Goal: Task Accomplishment & Management: Use online tool/utility

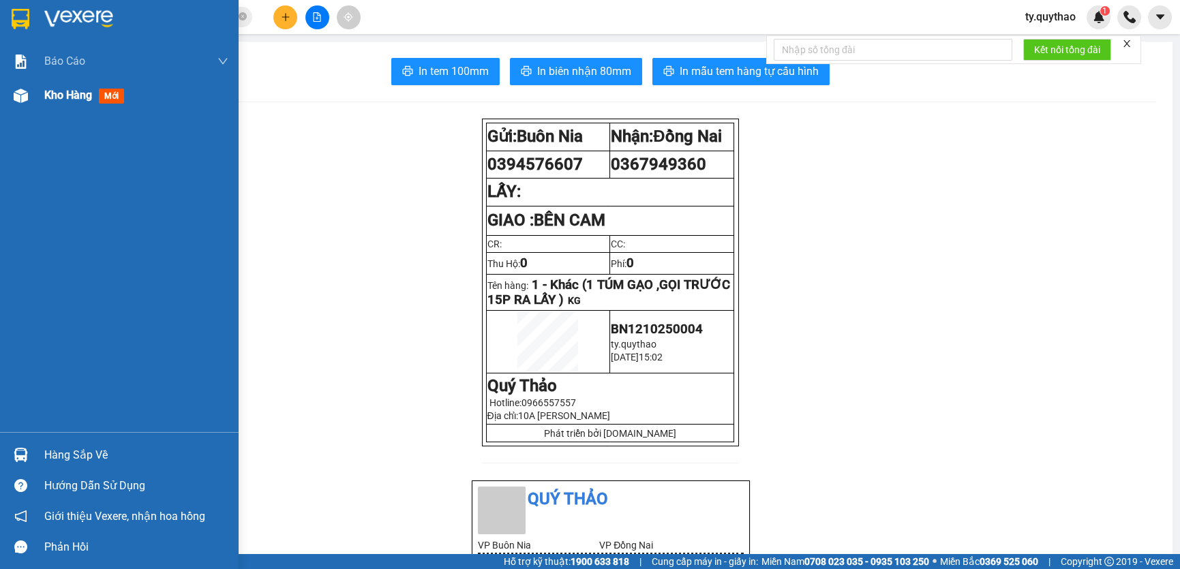
click at [29, 98] on div at bounding box center [21, 96] width 24 height 24
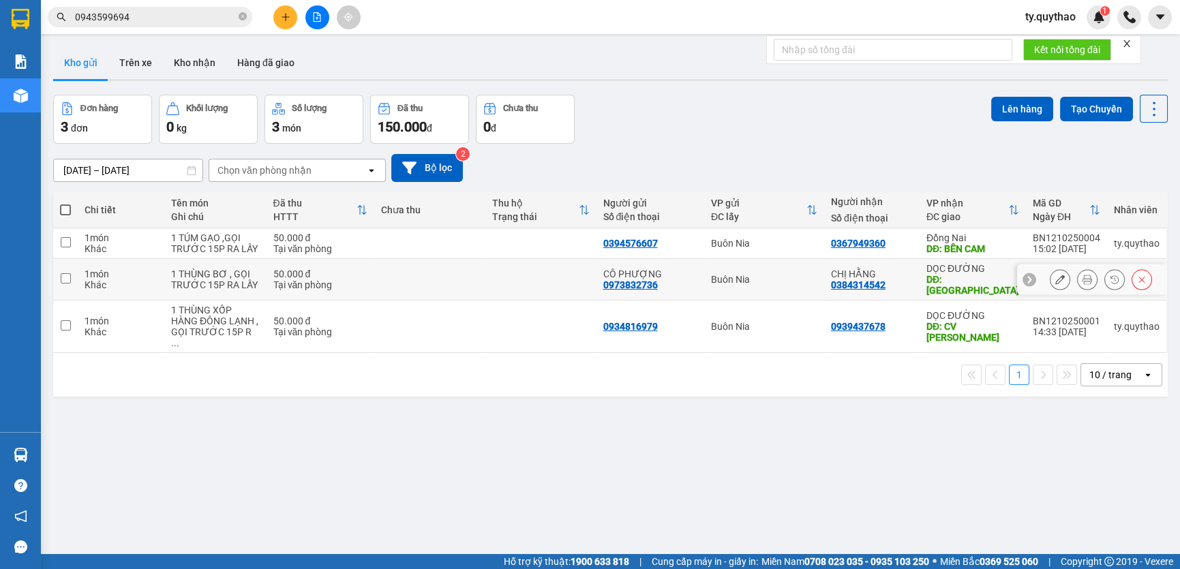
click at [67, 281] on input "checkbox" at bounding box center [66, 278] width 10 height 10
checkbox input "true"
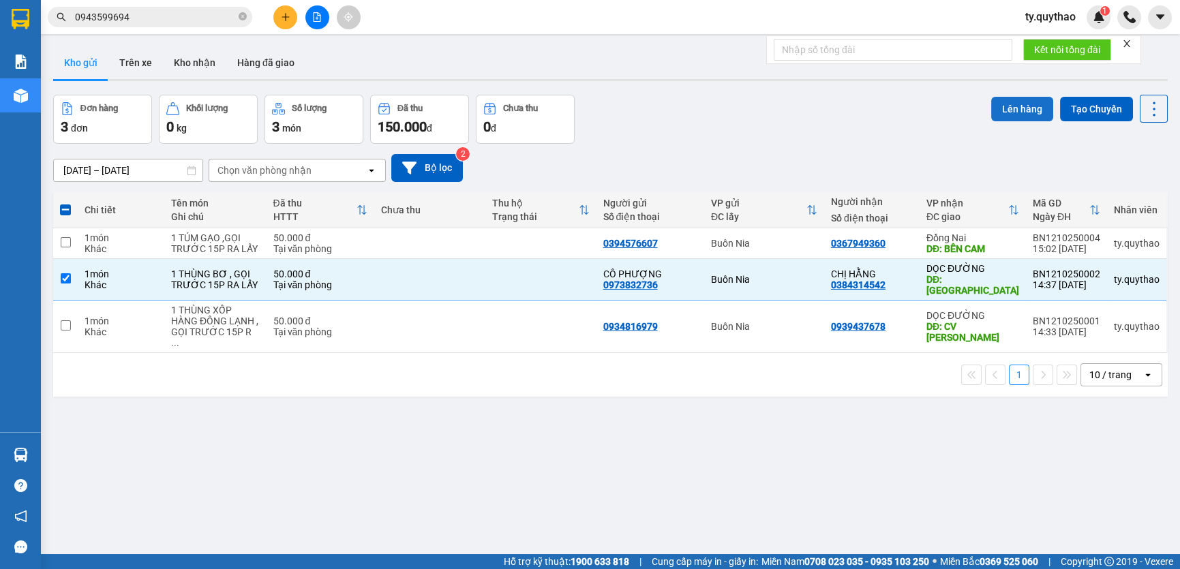
click at [1016, 109] on button "Lên hàng" at bounding box center [1022, 109] width 62 height 25
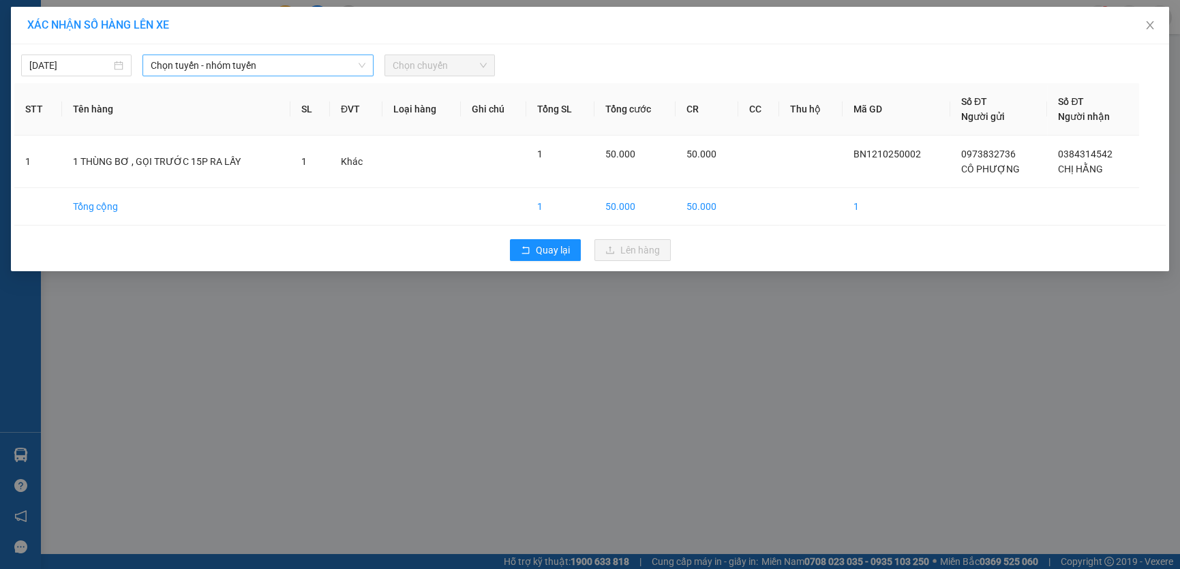
click at [250, 63] on span "Chọn tuyến - nhóm tuyến" at bounding box center [258, 65] width 215 height 20
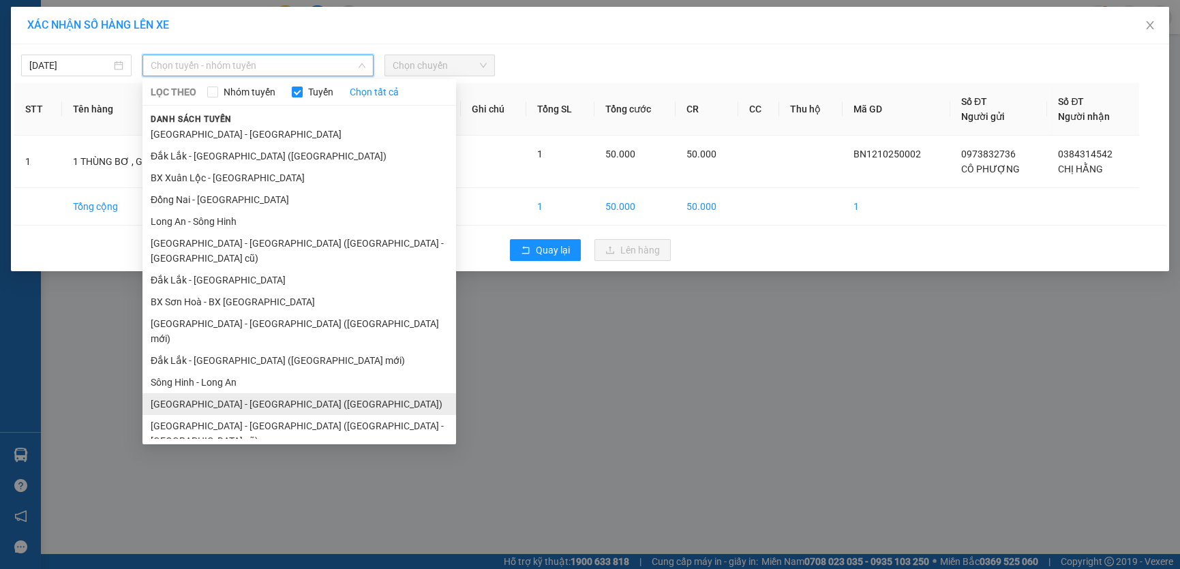
scroll to position [35, 0]
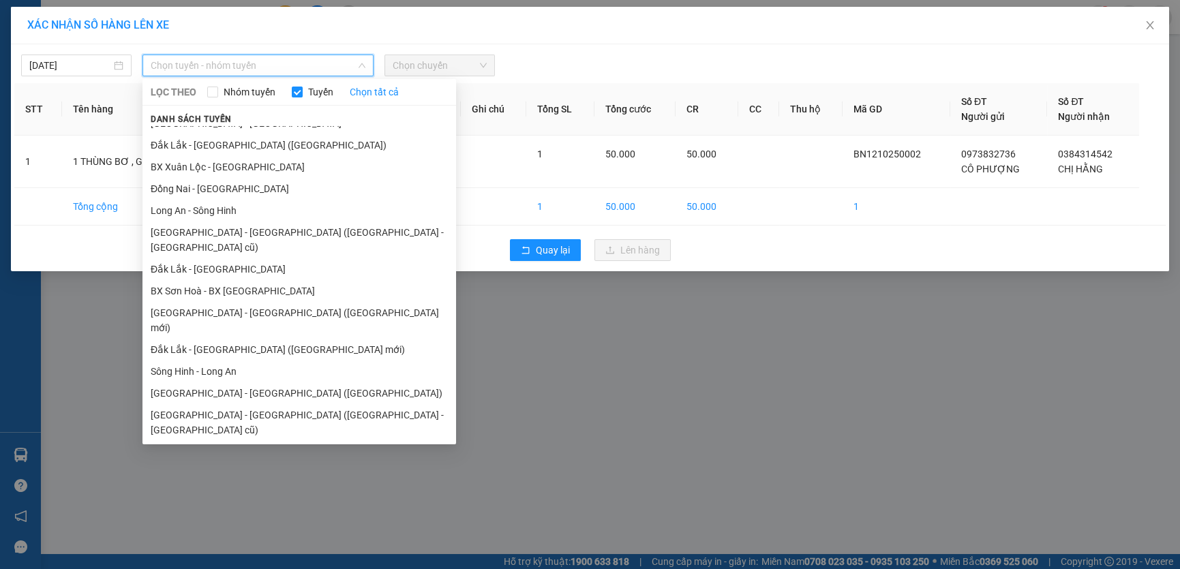
click at [242, 441] on li "[GEOGRAPHIC_DATA] - [GEOGRAPHIC_DATA]" at bounding box center [299, 452] width 314 height 22
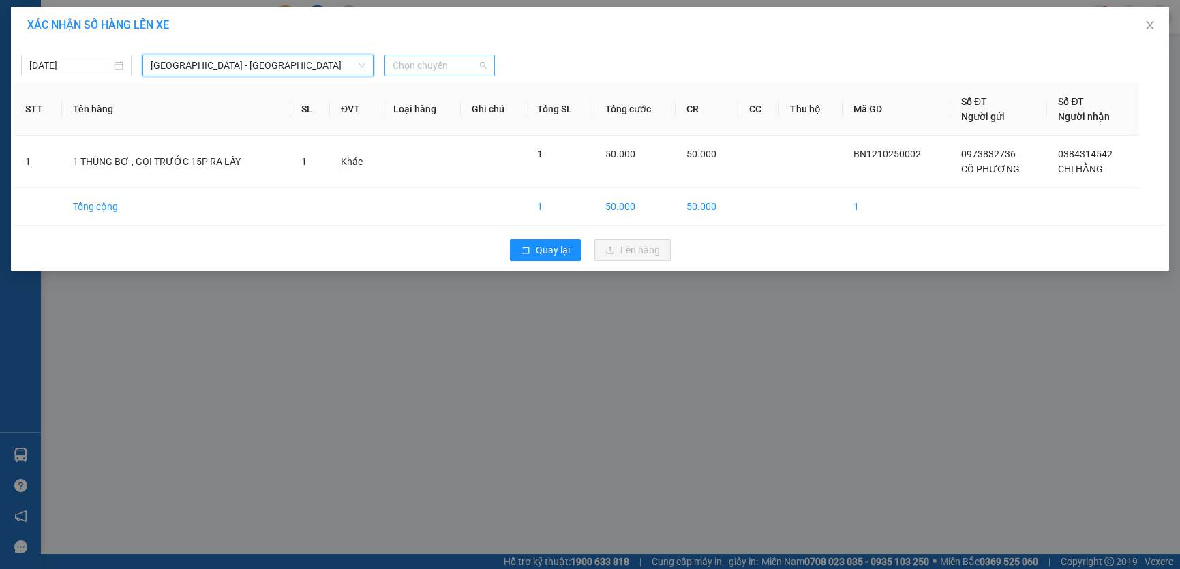
click at [421, 60] on span "Chọn chuyến" at bounding box center [440, 65] width 94 height 20
click at [423, 60] on span "Chọn chuyến" at bounding box center [440, 65] width 94 height 20
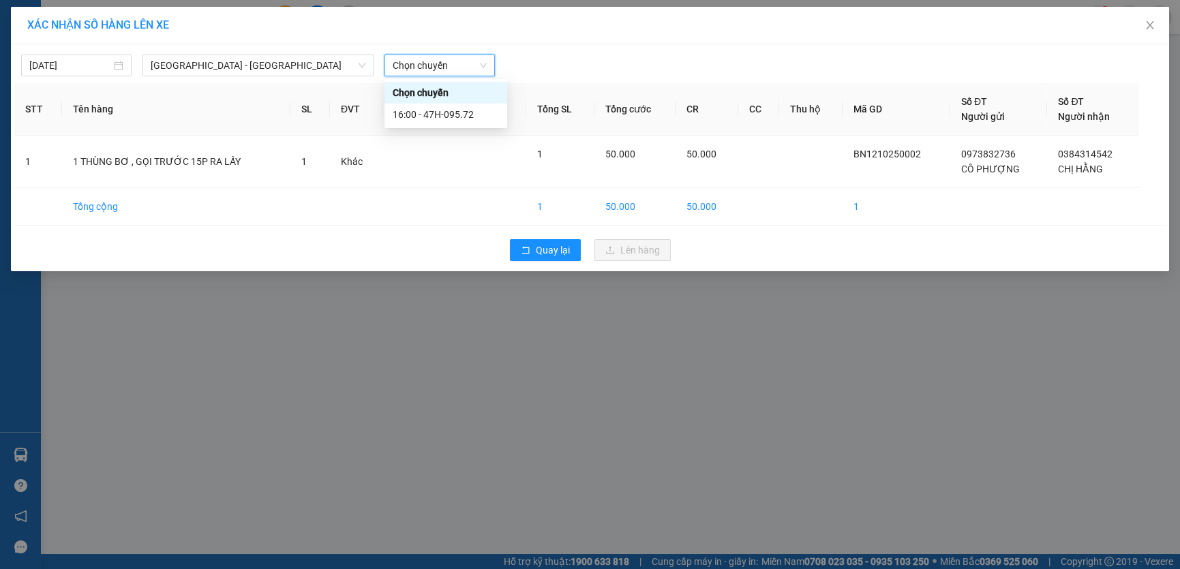
click at [423, 62] on span "Chọn chuyến" at bounding box center [440, 65] width 94 height 20
click at [475, 113] on div "16:00 - 47H-095.72" at bounding box center [446, 114] width 106 height 15
click at [475, 113] on th "Ghi chú" at bounding box center [493, 109] width 65 height 52
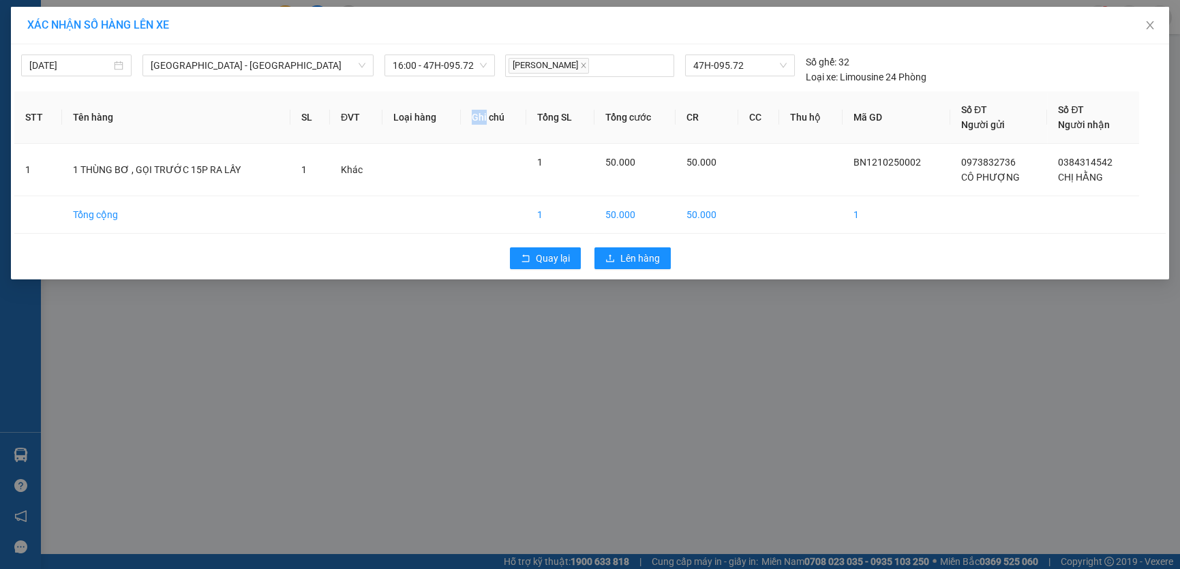
click at [475, 113] on th "Ghi chú" at bounding box center [493, 117] width 65 height 52
click at [654, 265] on span "Lên hàng" at bounding box center [640, 258] width 40 height 15
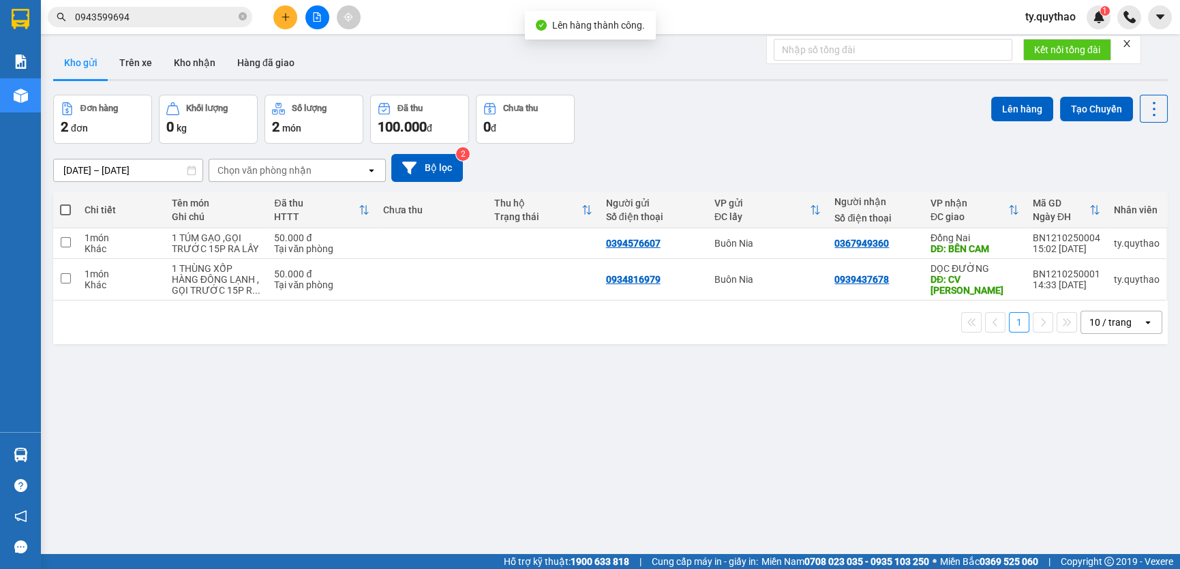
click at [70, 212] on span at bounding box center [65, 209] width 11 height 11
click at [65, 203] on input "checkbox" at bounding box center [65, 203] width 0 height 0
checkbox input "true"
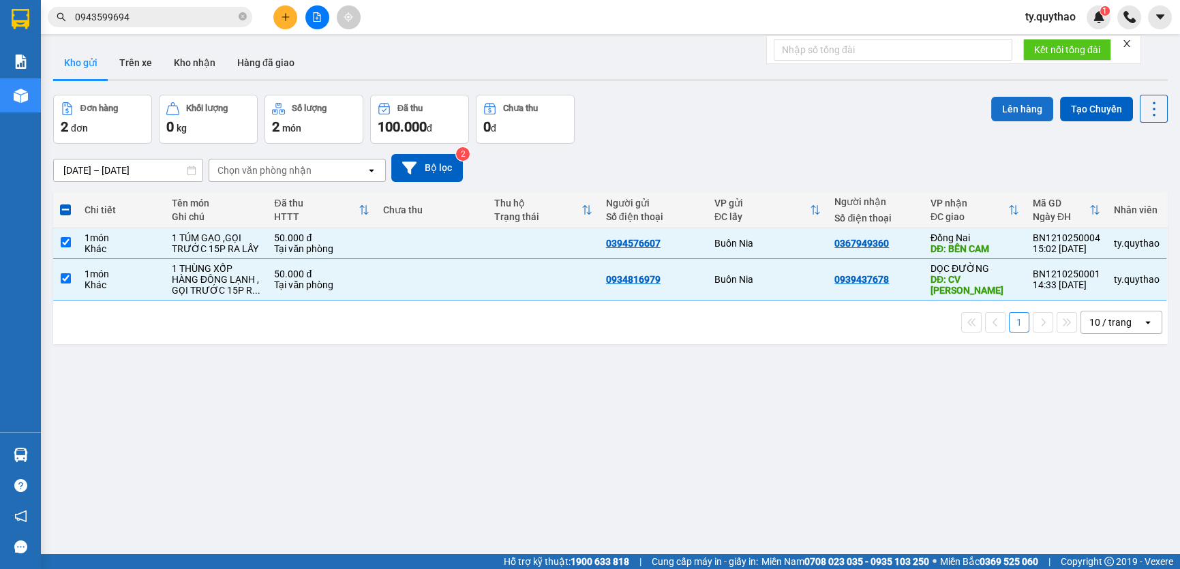
click at [1002, 102] on button "Lên hàng" at bounding box center [1022, 109] width 62 height 25
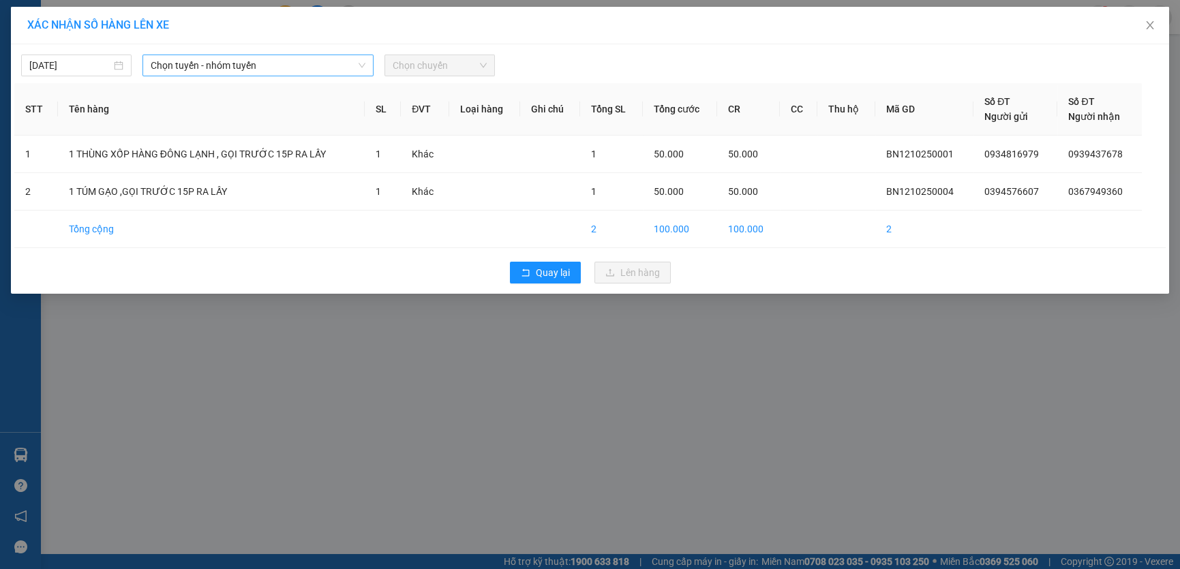
click at [295, 72] on span "Chọn tuyến - nhóm tuyến" at bounding box center [258, 65] width 215 height 20
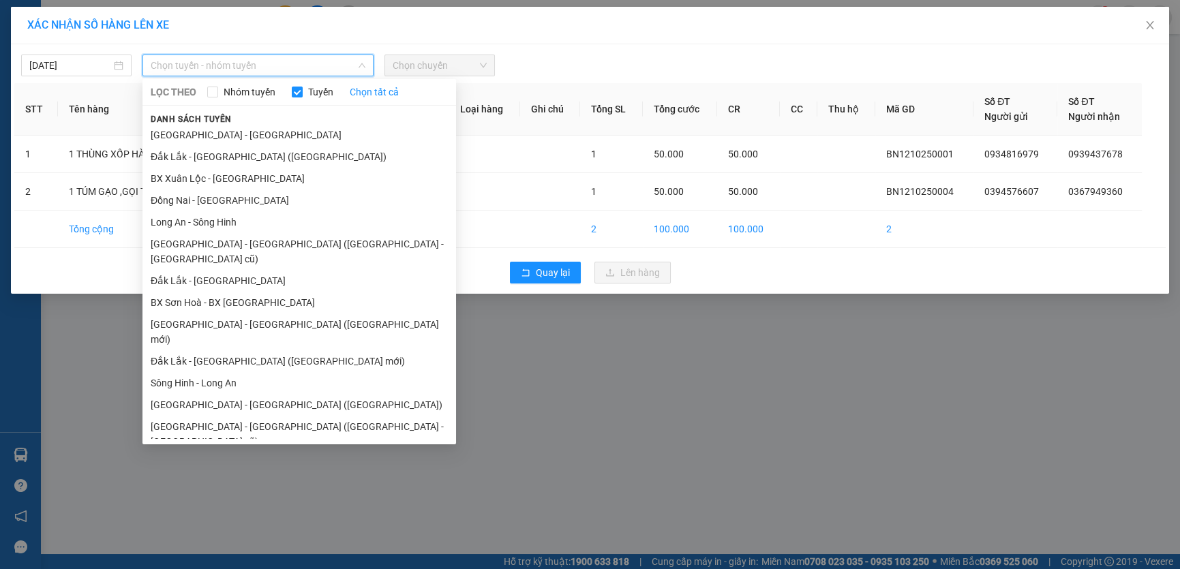
scroll to position [35, 0]
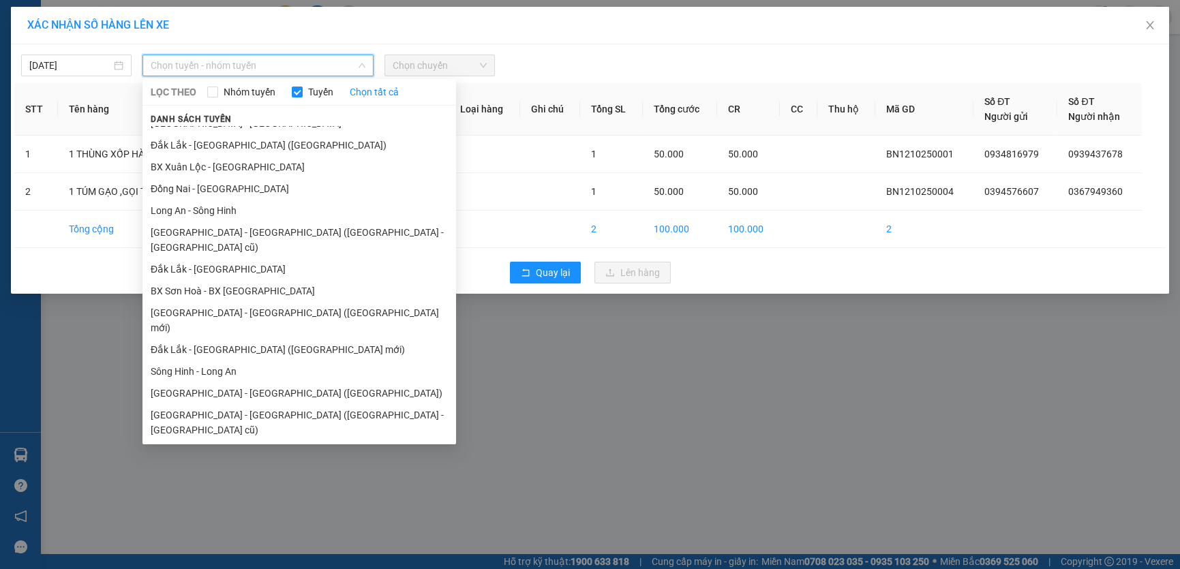
click at [273, 463] on li "Đắk Lắk - [GEOGRAPHIC_DATA]" at bounding box center [299, 474] width 314 height 22
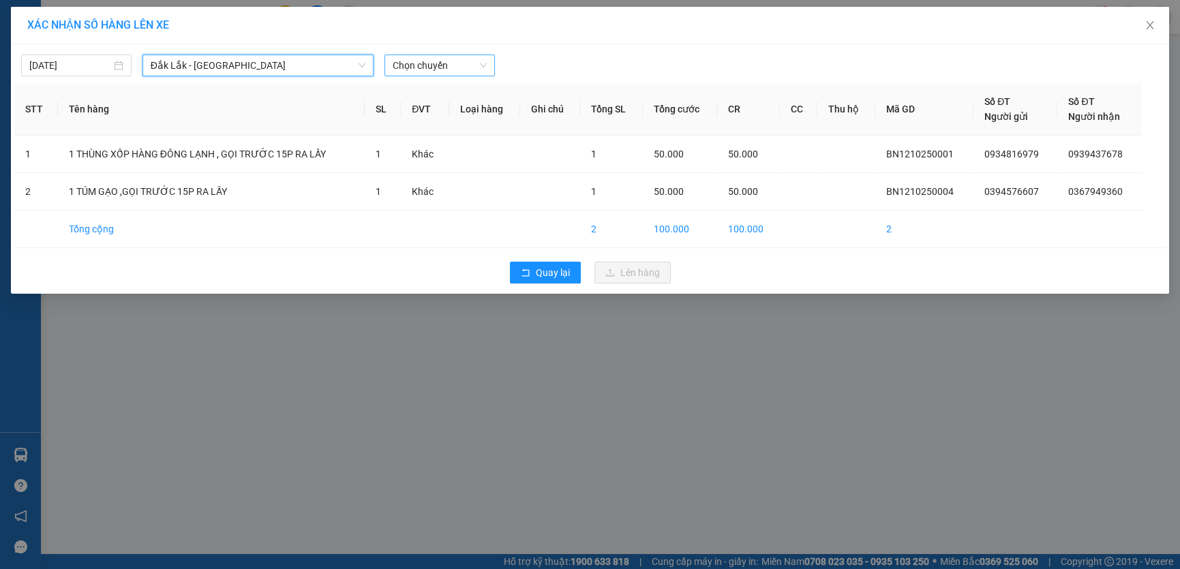
click at [436, 62] on span "Chọn chuyến" at bounding box center [440, 65] width 94 height 20
click at [454, 61] on span "Chọn chuyến" at bounding box center [440, 65] width 94 height 20
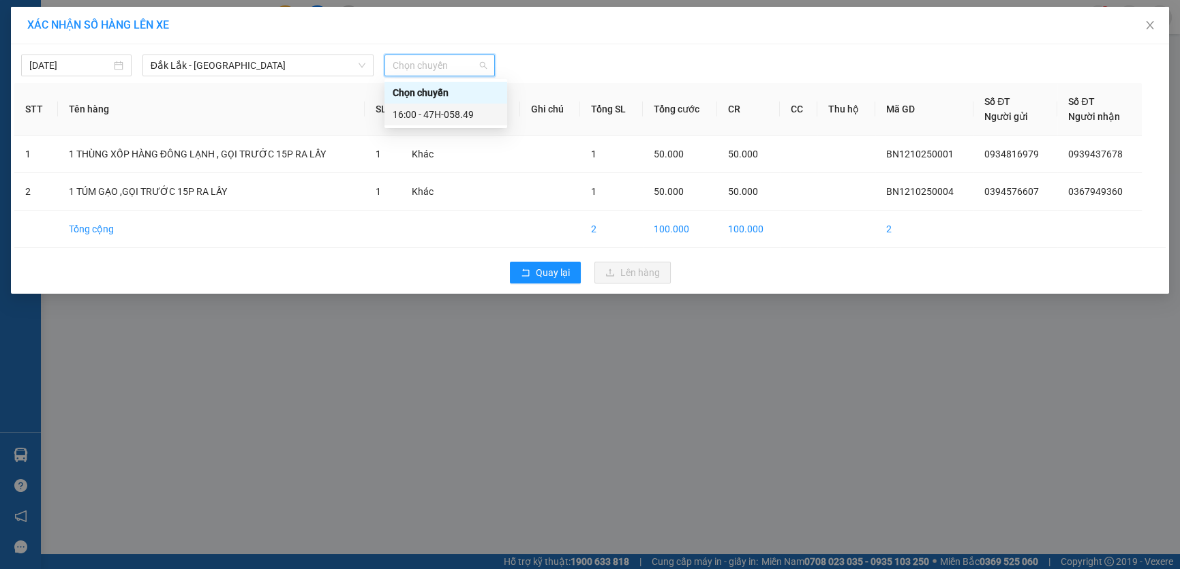
click at [445, 116] on div "16:00 - 47H-058.49" at bounding box center [446, 114] width 106 height 15
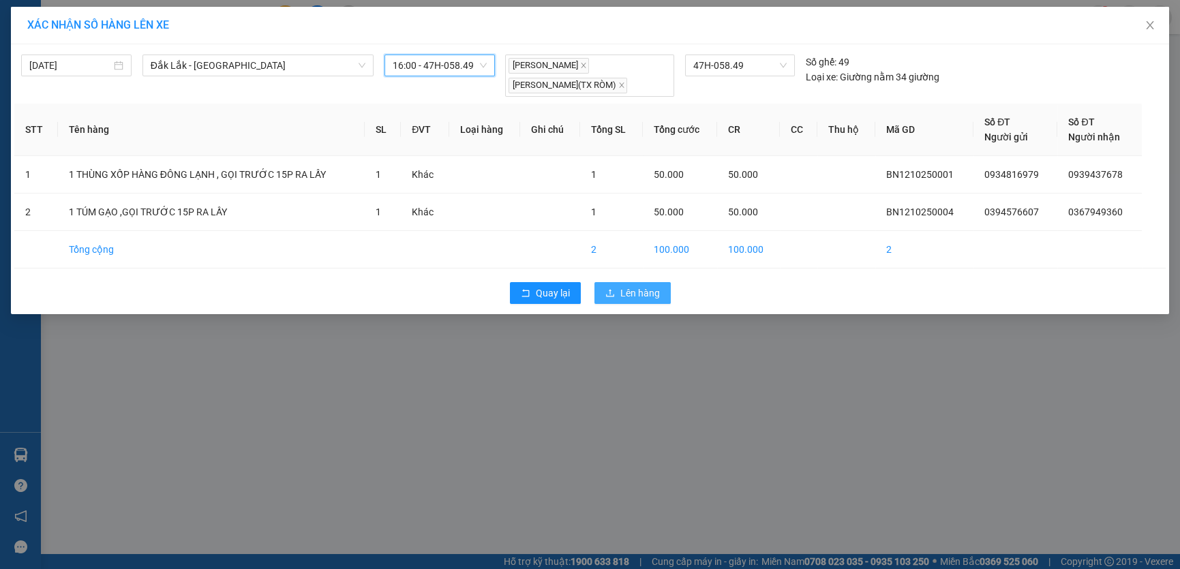
click at [654, 294] on span "Lên hàng" at bounding box center [640, 293] width 40 height 15
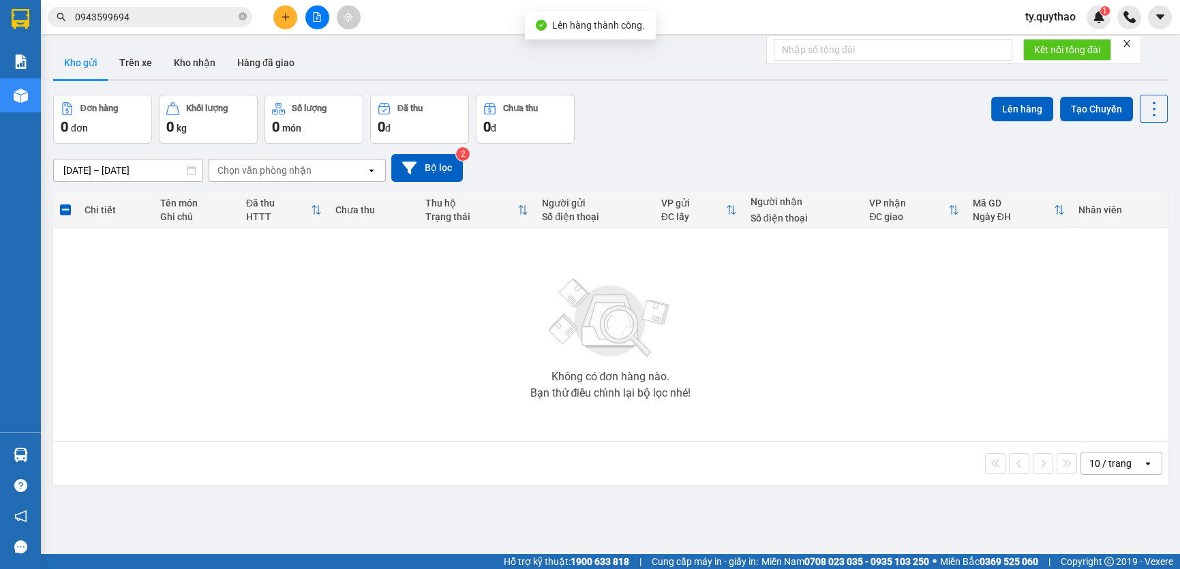
click at [304, 23] on div at bounding box center [317, 17] width 102 height 24
click at [312, 20] on icon "file-add" at bounding box center [317, 17] width 10 height 10
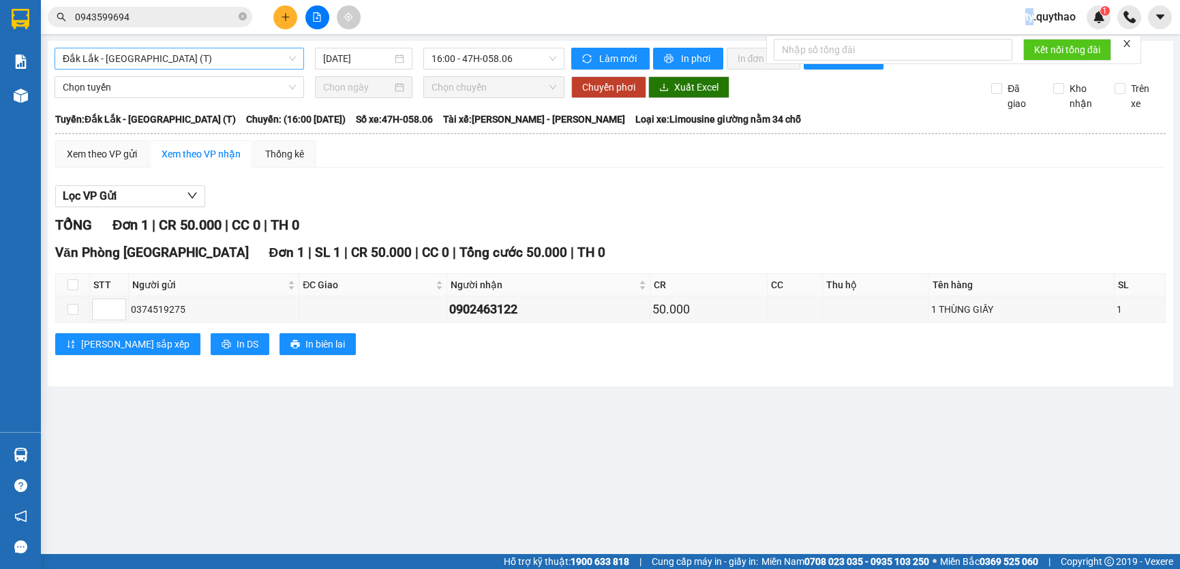
click at [227, 59] on span "Đắk Lắk - [GEOGRAPHIC_DATA] (T)" at bounding box center [179, 58] width 233 height 20
click at [198, 48] on span "Đắk Lắk - [GEOGRAPHIC_DATA] (T)" at bounding box center [179, 58] width 233 height 20
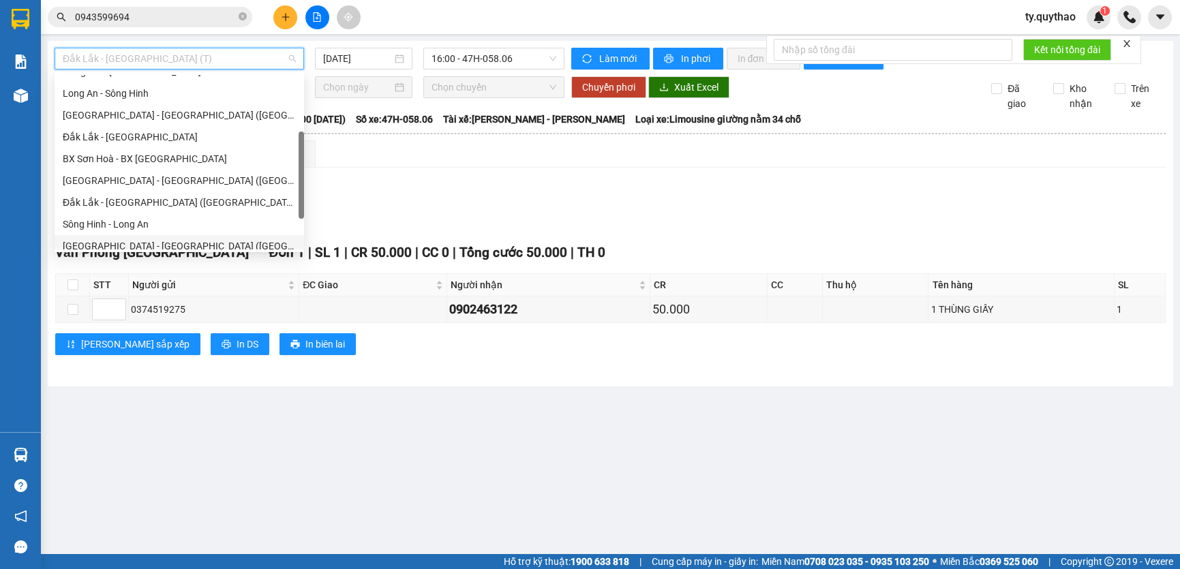
scroll to position [196, 0]
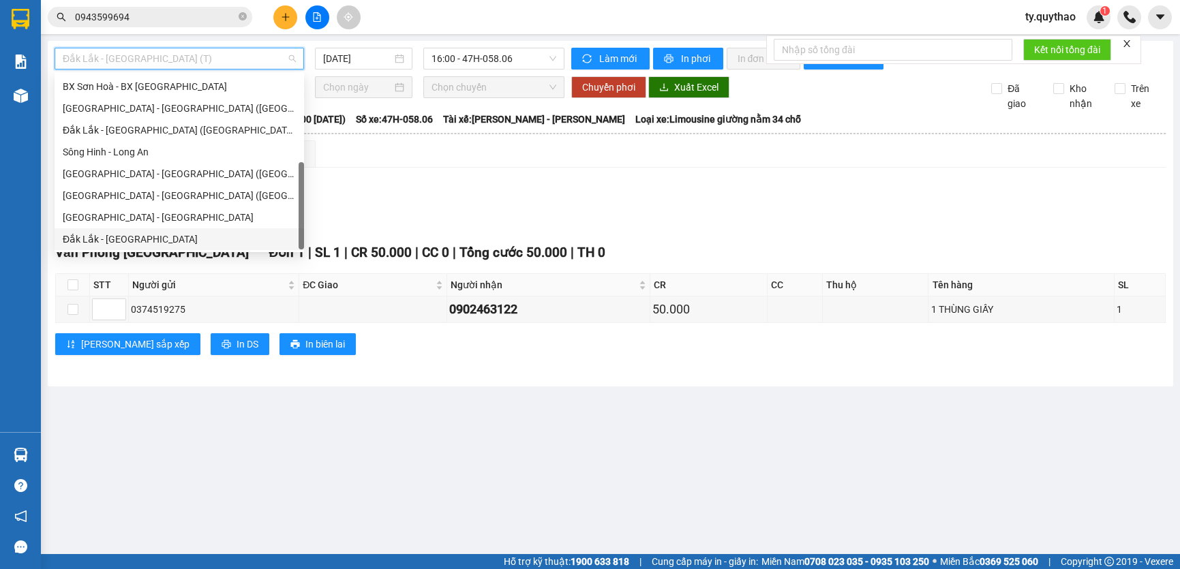
click at [186, 234] on div "Đắk Lắk - [GEOGRAPHIC_DATA]" at bounding box center [179, 239] width 233 height 15
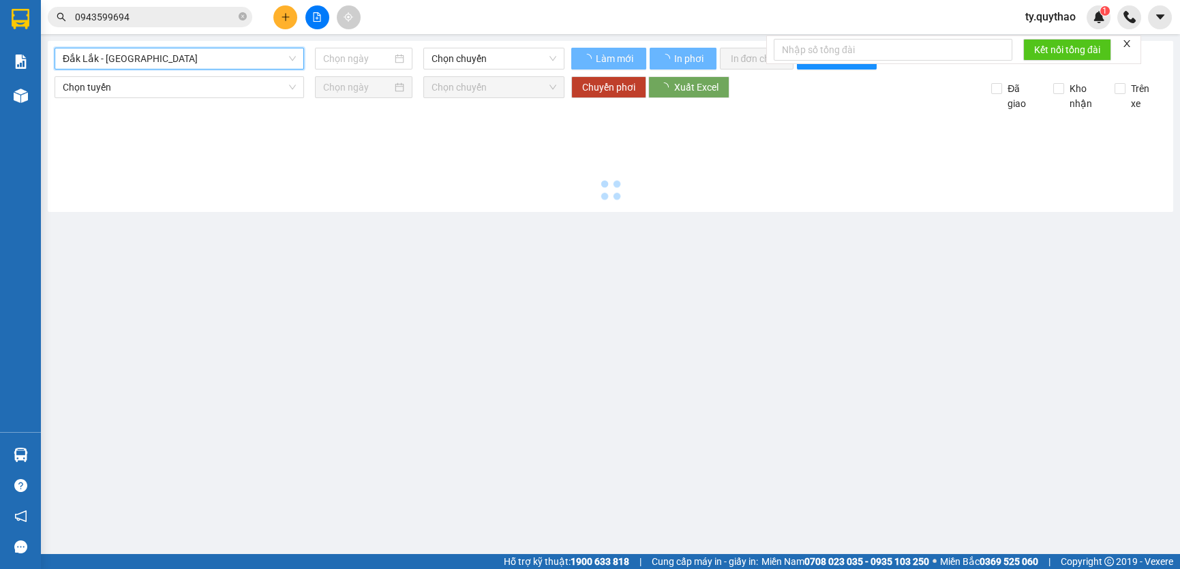
type input "[DATE]"
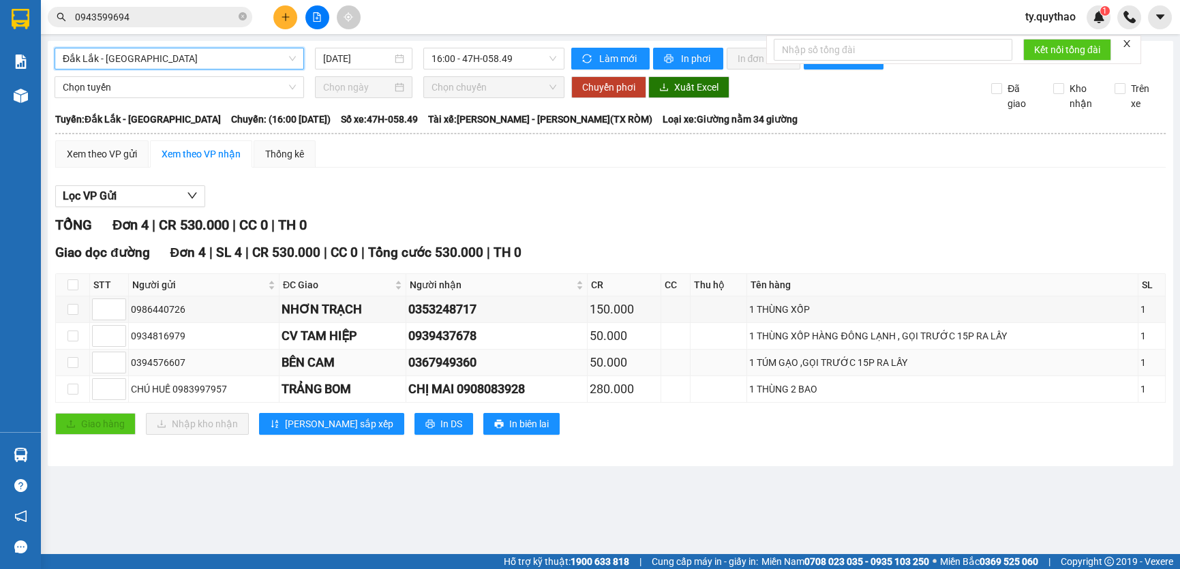
click at [70, 373] on td at bounding box center [73, 363] width 34 height 27
click at [72, 361] on input "checkbox" at bounding box center [72, 362] width 11 height 11
checkbox input "true"
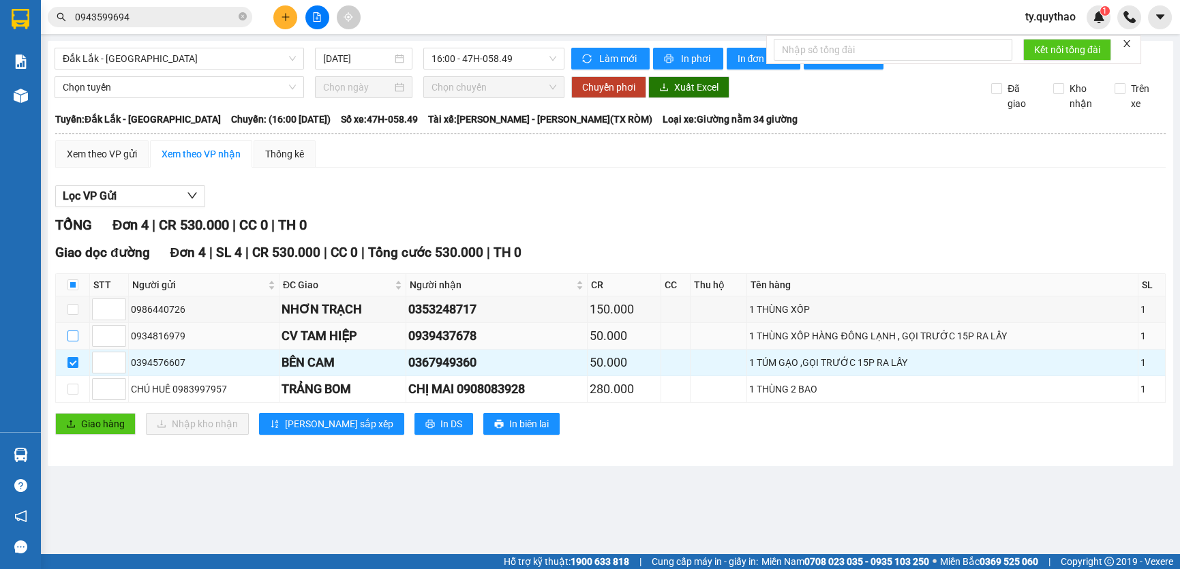
click at [75, 341] on label at bounding box center [72, 336] width 11 height 15
click at [75, 341] on input "checkbox" at bounding box center [72, 336] width 11 height 11
checkbox input "true"
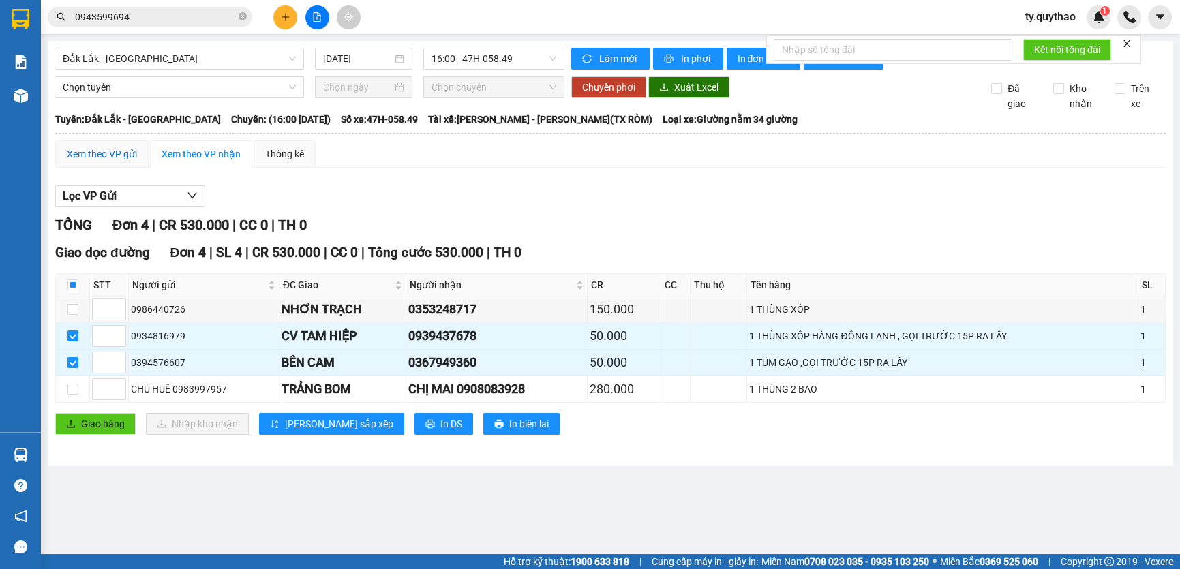
click at [132, 152] on div "Xem theo VP gửi" at bounding box center [102, 154] width 70 height 15
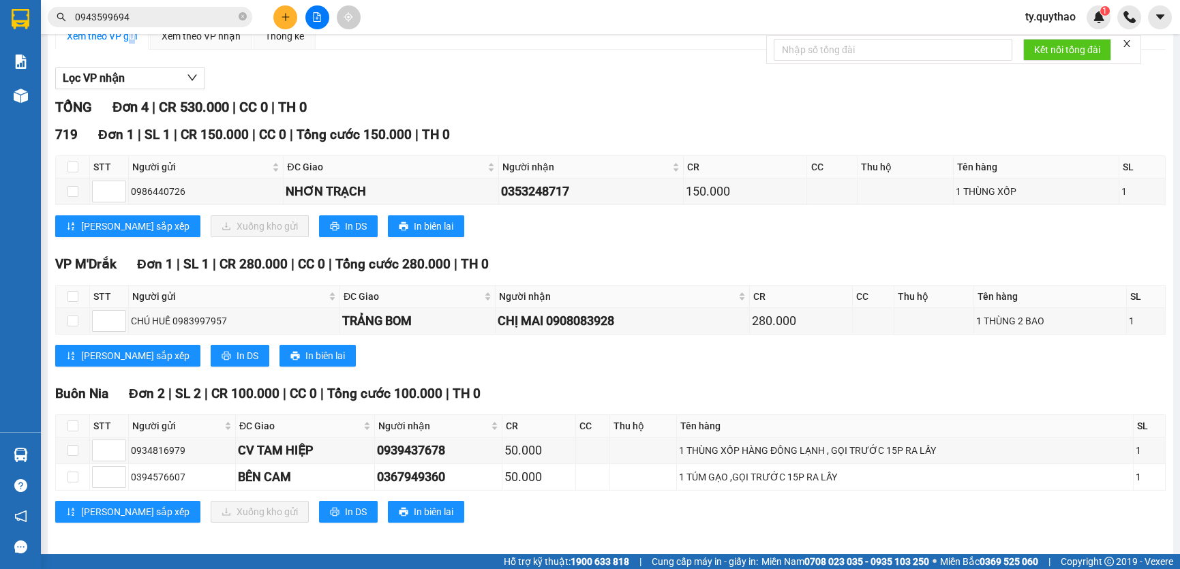
scroll to position [123, 0]
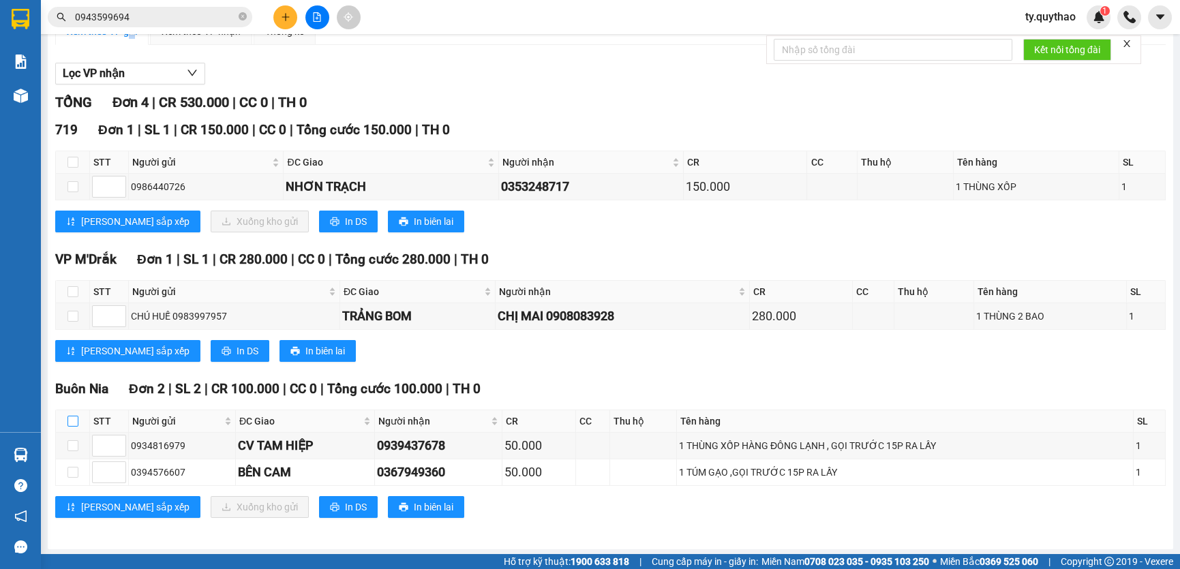
click at [72, 416] on input "checkbox" at bounding box center [72, 421] width 11 height 11
checkbox input "true"
click at [72, 416] on input "checkbox" at bounding box center [72, 421] width 11 height 11
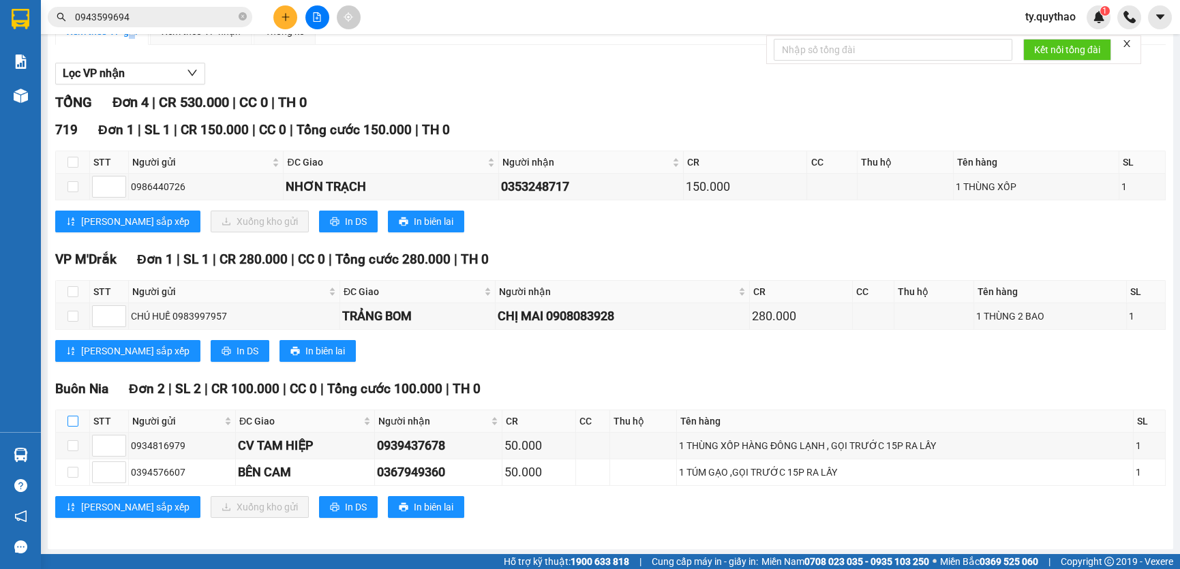
checkbox input "false"
click at [72, 416] on input "checkbox" at bounding box center [72, 421] width 11 height 11
checkbox input "true"
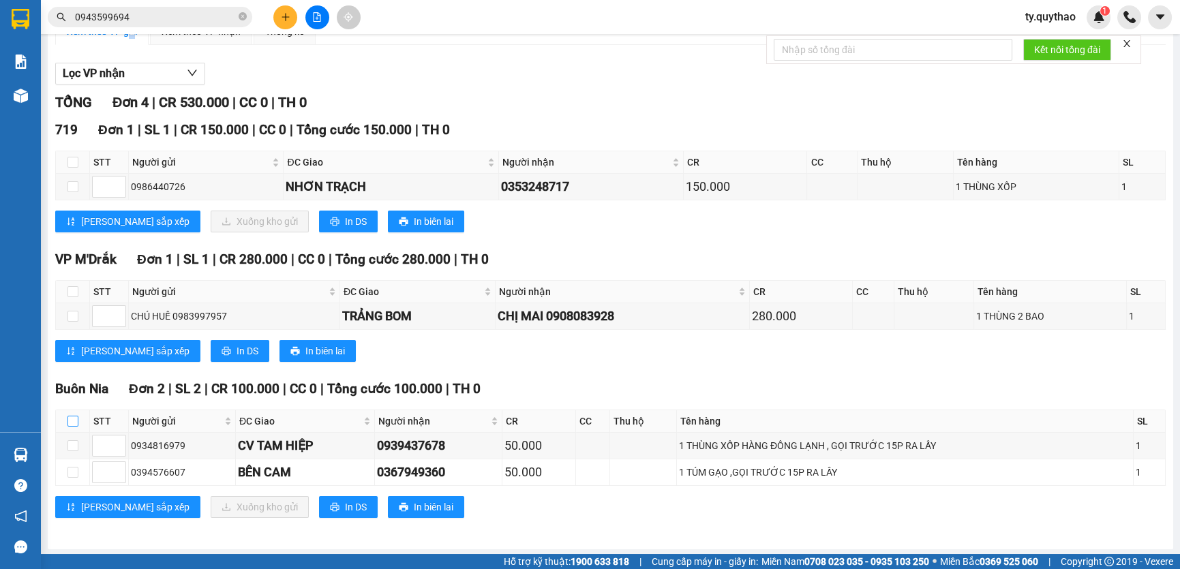
checkbox input "true"
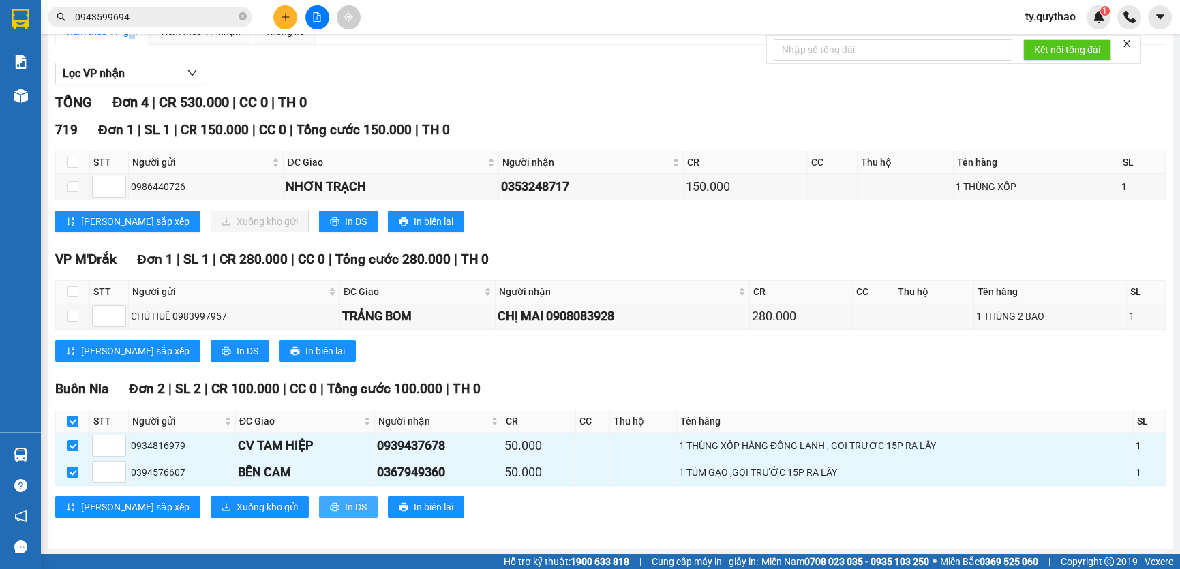
click at [345, 500] on span "In DS" at bounding box center [356, 507] width 22 height 15
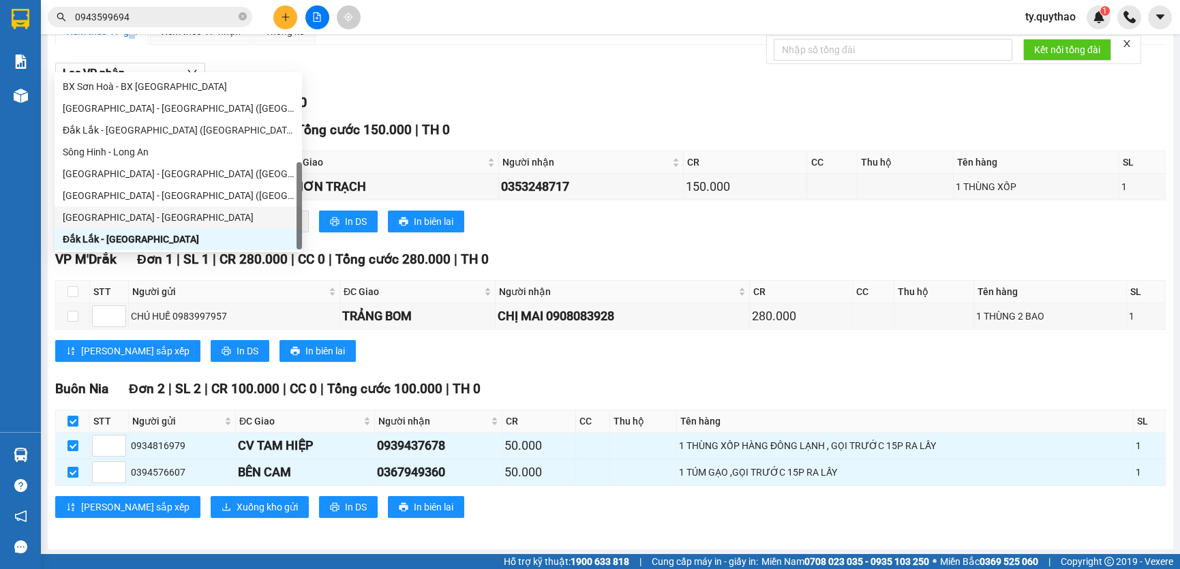
click at [170, 218] on div "[GEOGRAPHIC_DATA] - [GEOGRAPHIC_DATA]" at bounding box center [178, 217] width 231 height 15
click at [170, 218] on main "[GEOGRAPHIC_DATA] - [GEOGRAPHIC_DATA] [DATE] 16:00 - 47H-058.49 Làm mới In phơi…" at bounding box center [590, 277] width 1180 height 554
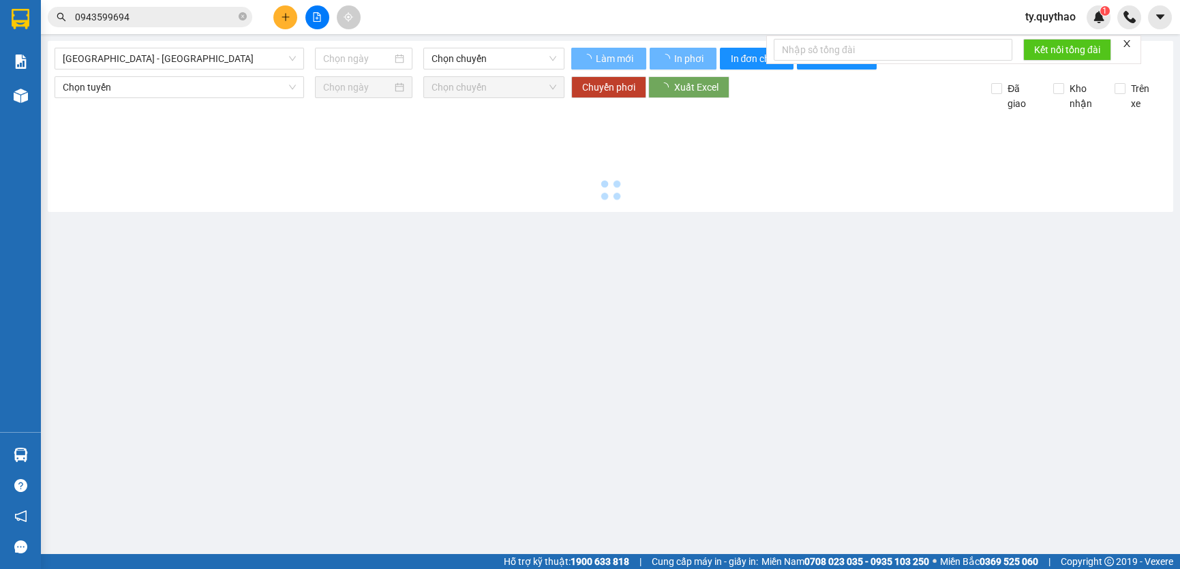
type input "[DATE]"
